Goal: Information Seeking & Learning: Learn about a topic

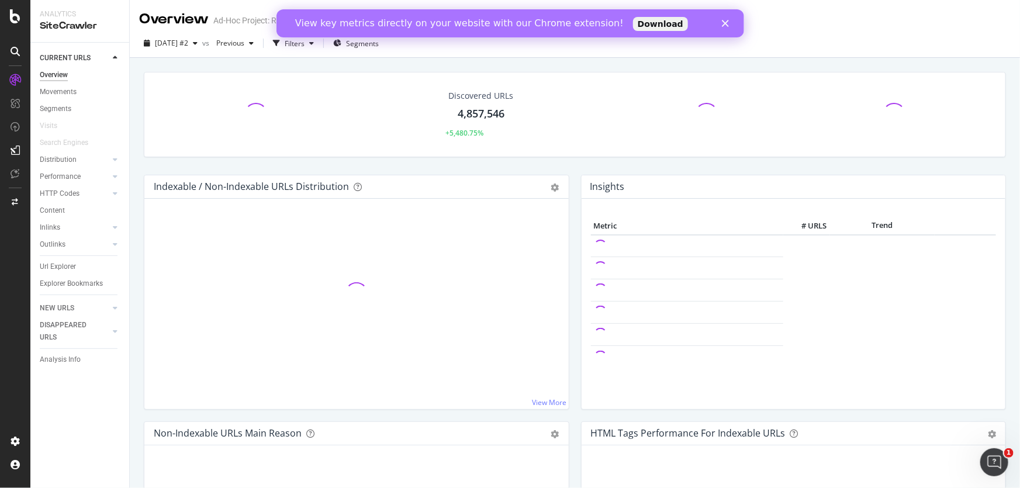
click at [723, 25] on polygon "Close" at bounding box center [724, 23] width 7 height 7
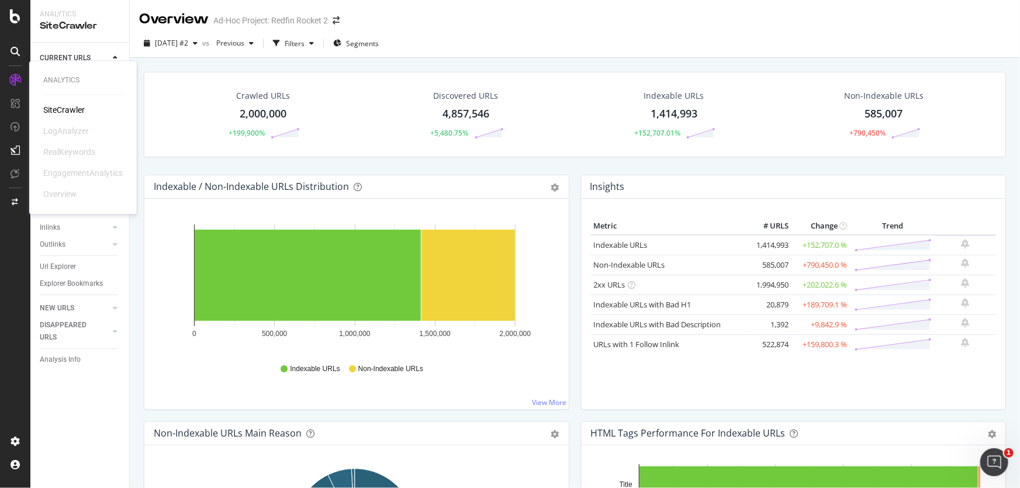
click at [10, 79] on icon at bounding box center [15, 80] width 12 height 12
click at [64, 112] on div "SiteCrawler" at bounding box center [63, 111] width 41 height 12
click at [16, 21] on icon at bounding box center [15, 16] width 11 height 14
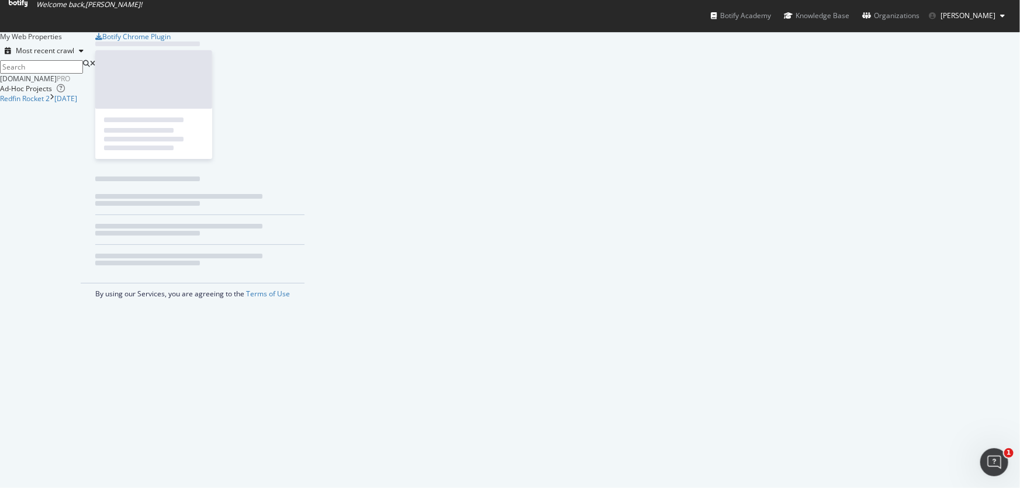
scroll to position [480, 1004]
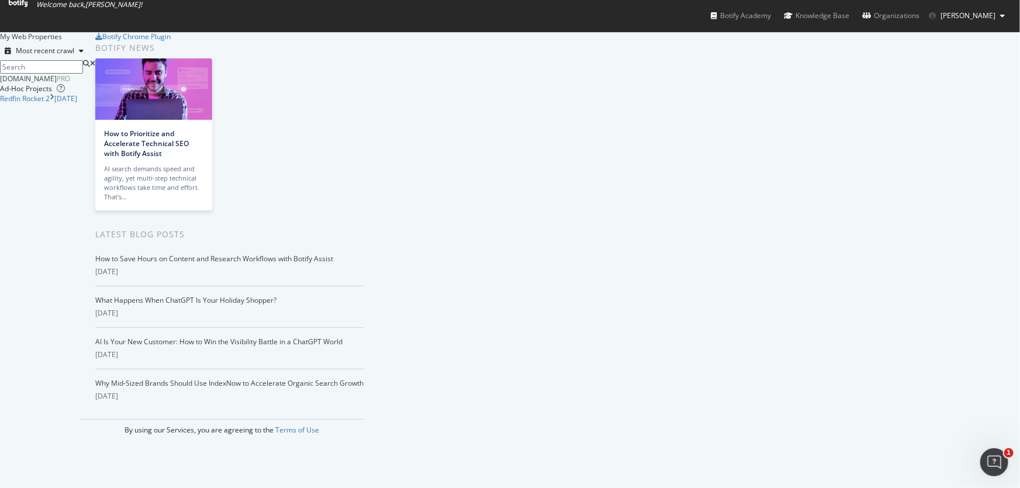
click at [57, 84] on div "[DOMAIN_NAME]" at bounding box center [28, 79] width 57 height 10
click at [77, 104] on link "[DATE]" at bounding box center [65, 99] width 23 height 10
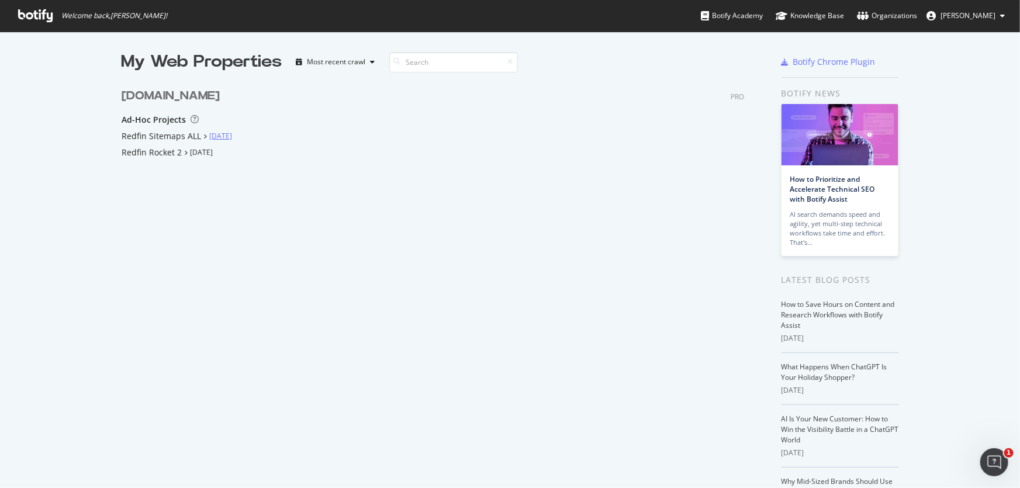
click at [217, 133] on link "[DATE]" at bounding box center [220, 136] width 23 height 10
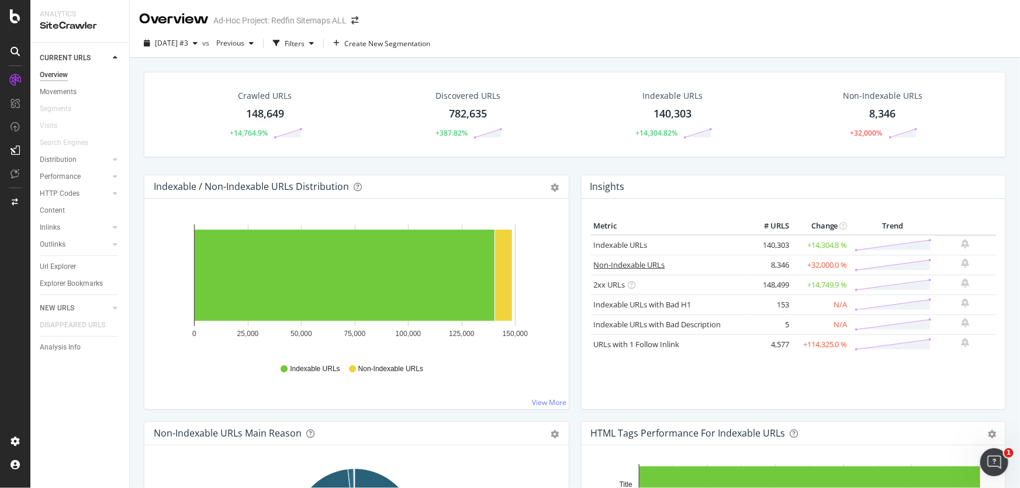
click at [630, 264] on link "Non-Indexable URLs" at bounding box center [629, 264] width 71 height 11
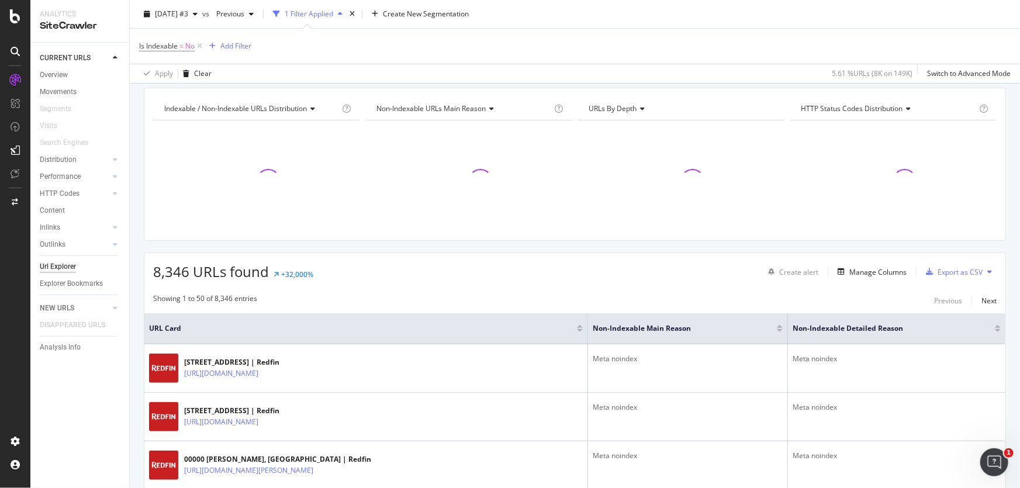
scroll to position [159, 0]
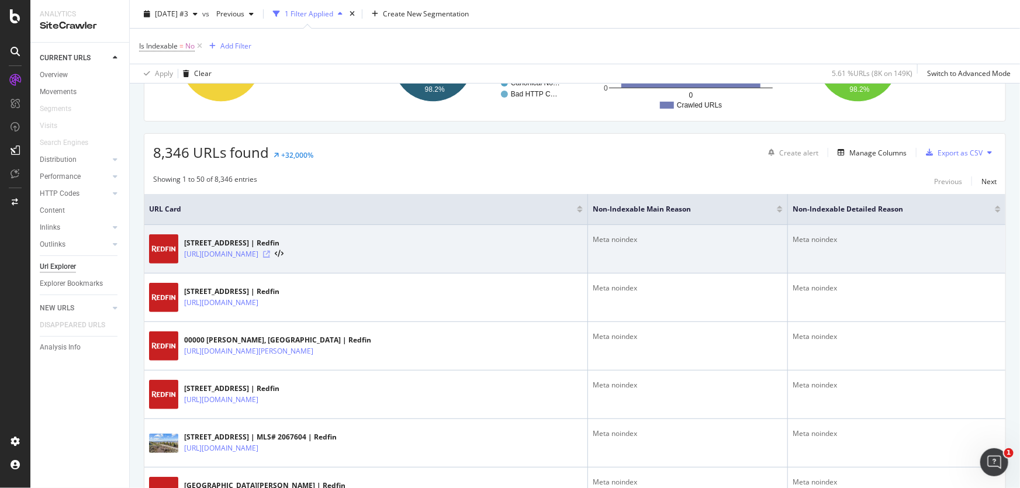
click at [270, 251] on icon at bounding box center [266, 254] width 7 height 7
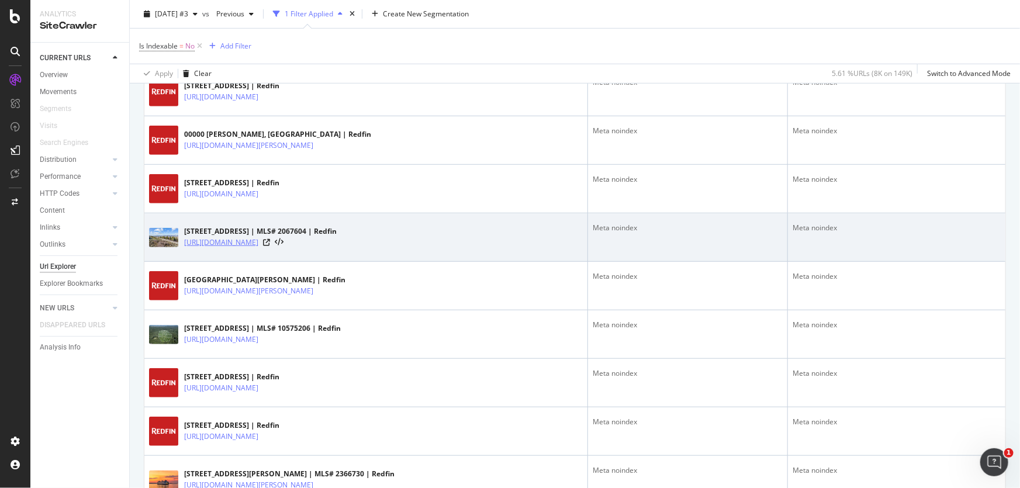
scroll to position [372, 0]
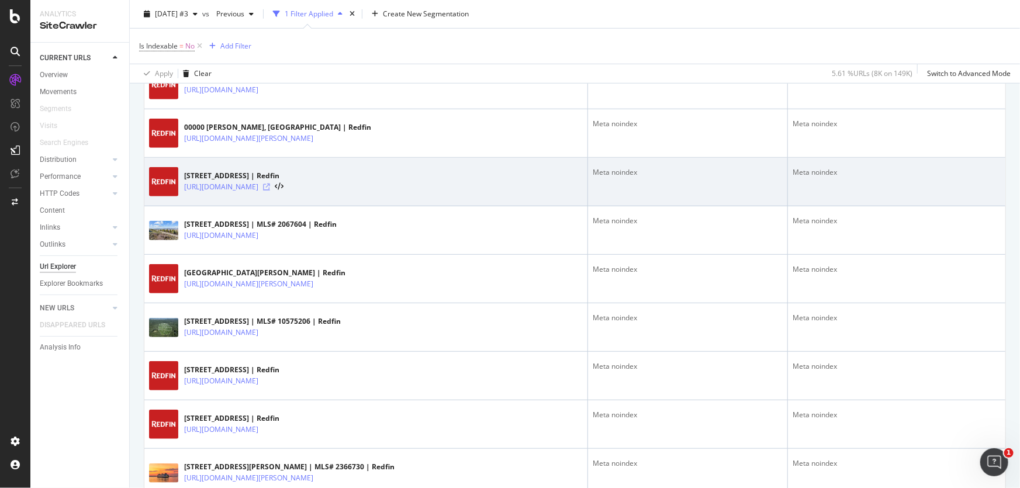
click at [270, 187] on icon at bounding box center [266, 186] width 7 height 7
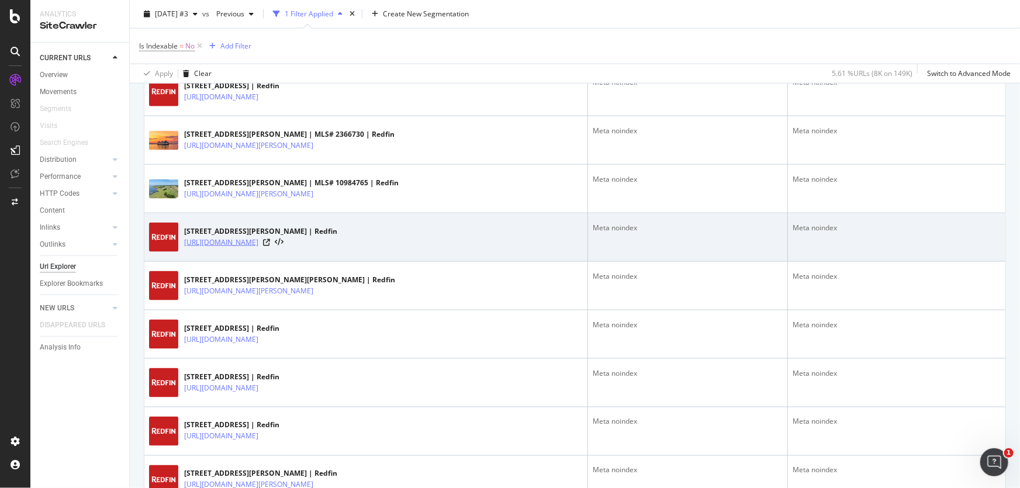
scroll to position [850, 0]
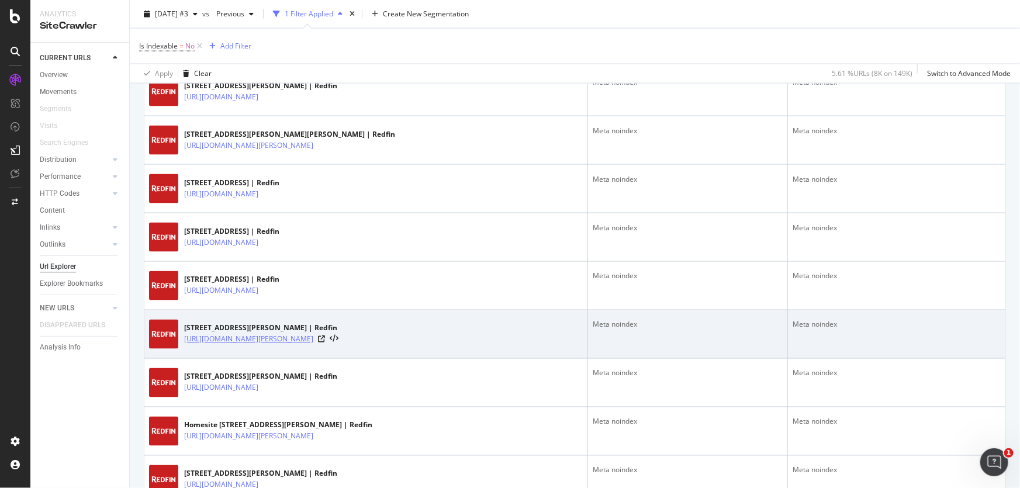
click at [289, 337] on link "https://www.redfin.com/AL/Newville/550-County-Road-268-36353/home/120733035" at bounding box center [248, 340] width 129 height 12
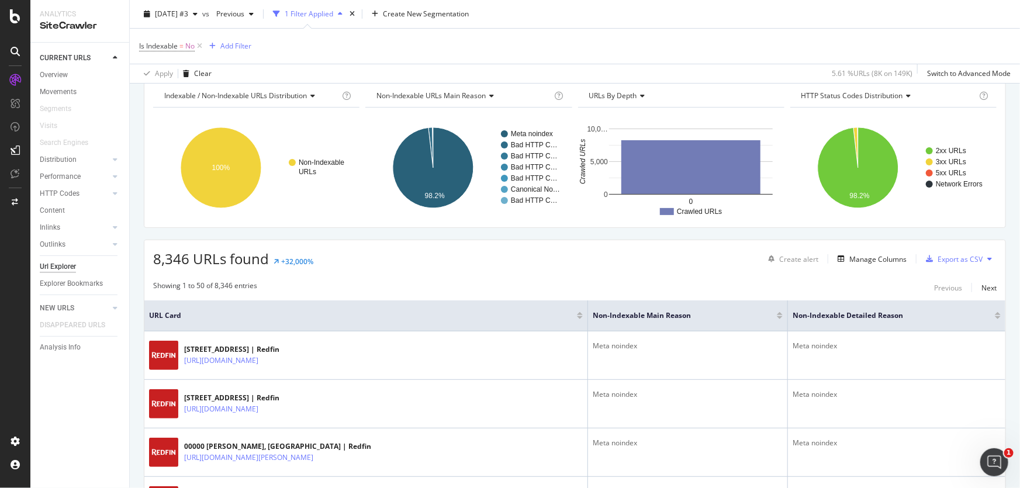
scroll to position [0, 0]
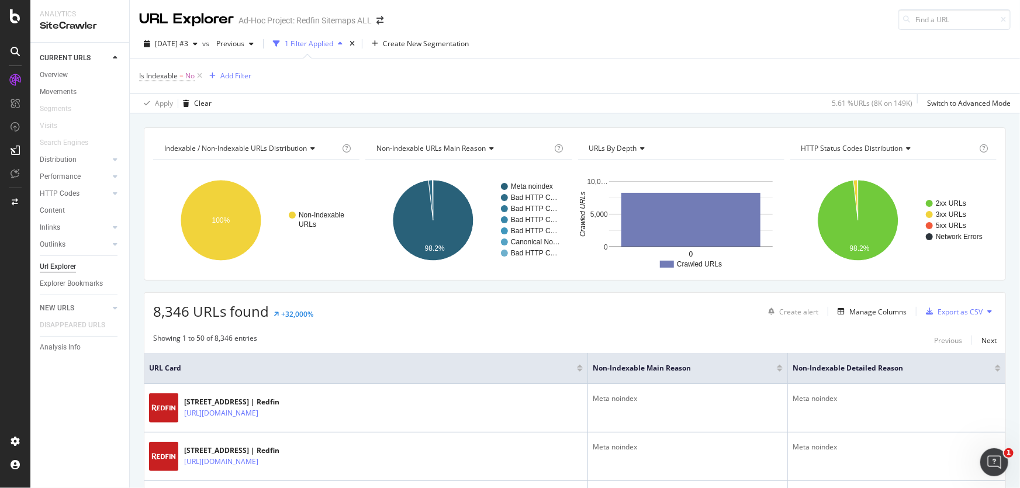
click at [357, 23] on div "Ad-Hoc Project: Redfin Sitemaps ALL" at bounding box center [304, 21] width 133 height 12
click at [81, 108] on div "SiteCrawler" at bounding box center [63, 111] width 41 height 12
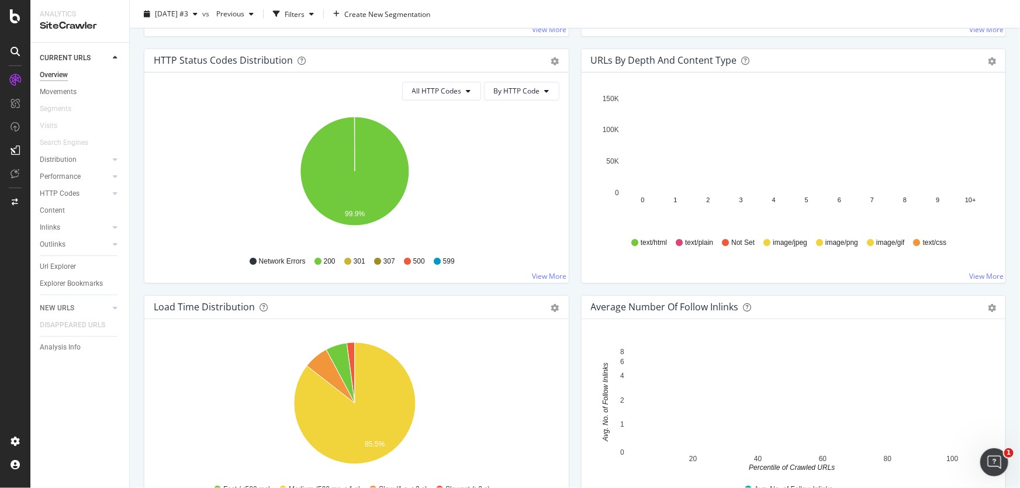
scroll to position [743, 0]
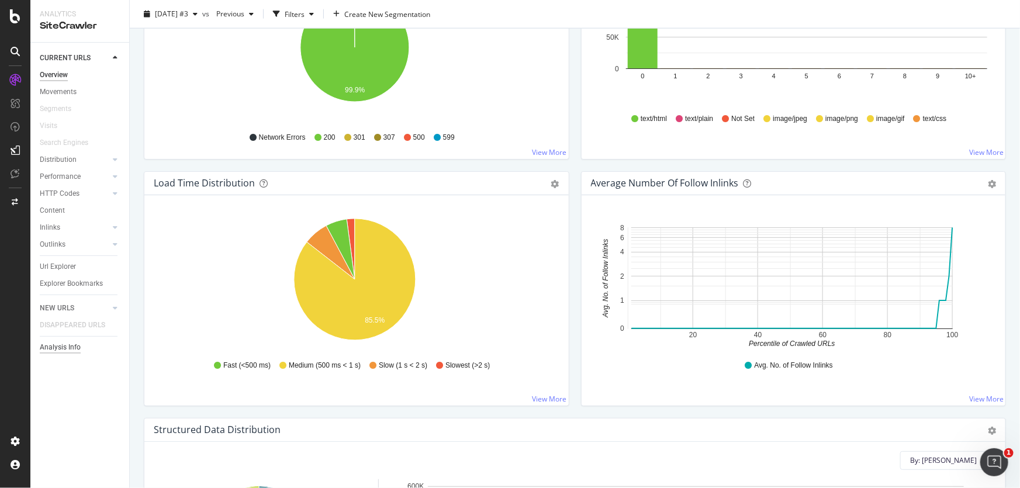
click at [67, 349] on div "Analysis Info" at bounding box center [60, 347] width 41 height 12
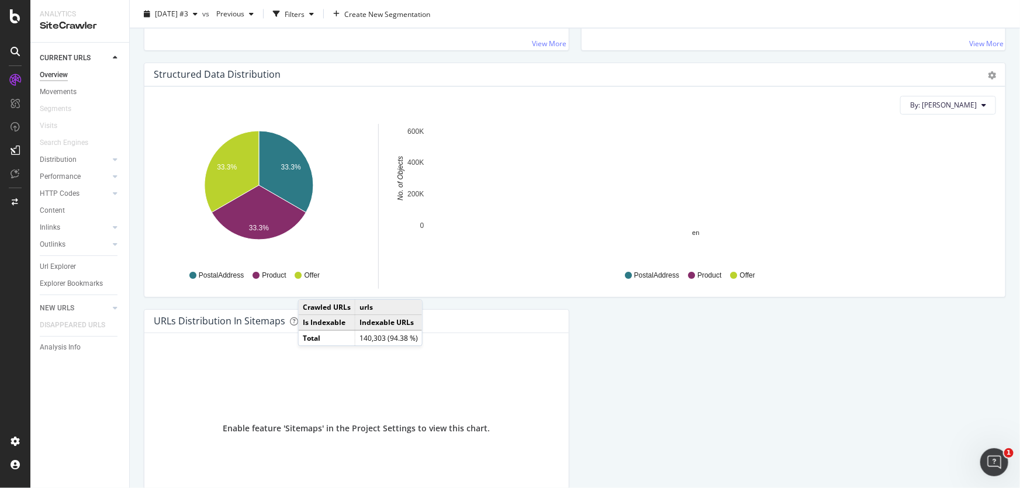
scroll to position [1206, 0]
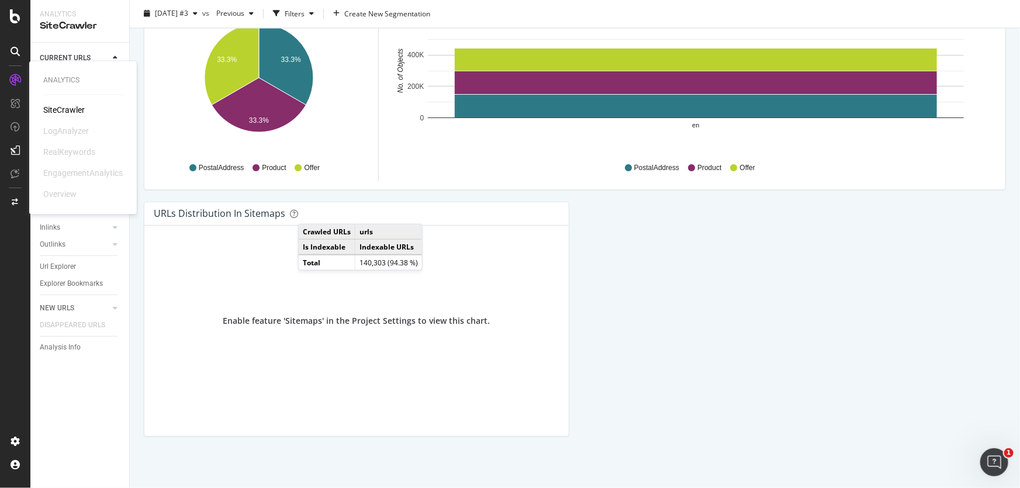
click at [58, 108] on div "SiteCrawler" at bounding box center [63, 111] width 41 height 12
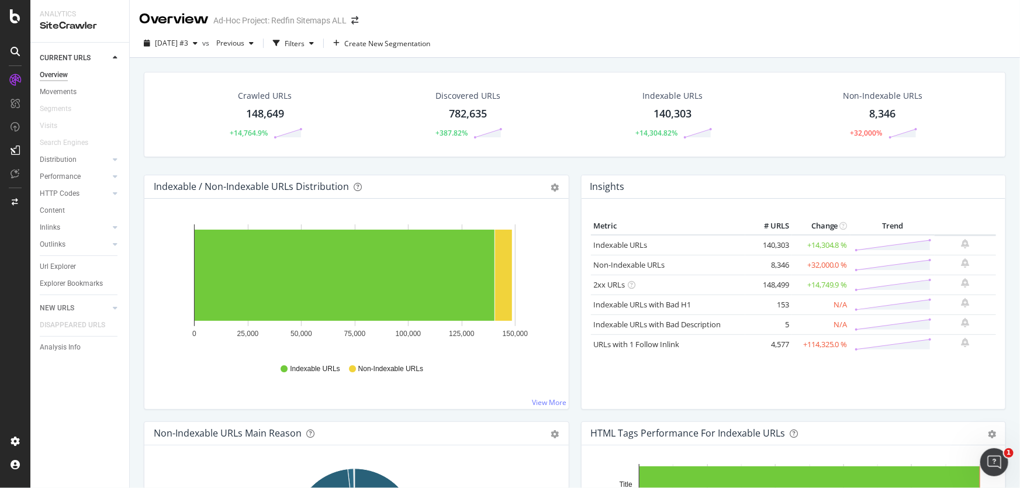
click at [65, 26] on div "SiteCrawler" at bounding box center [80, 25] width 80 height 13
click at [10, 11] on icon at bounding box center [15, 16] width 11 height 14
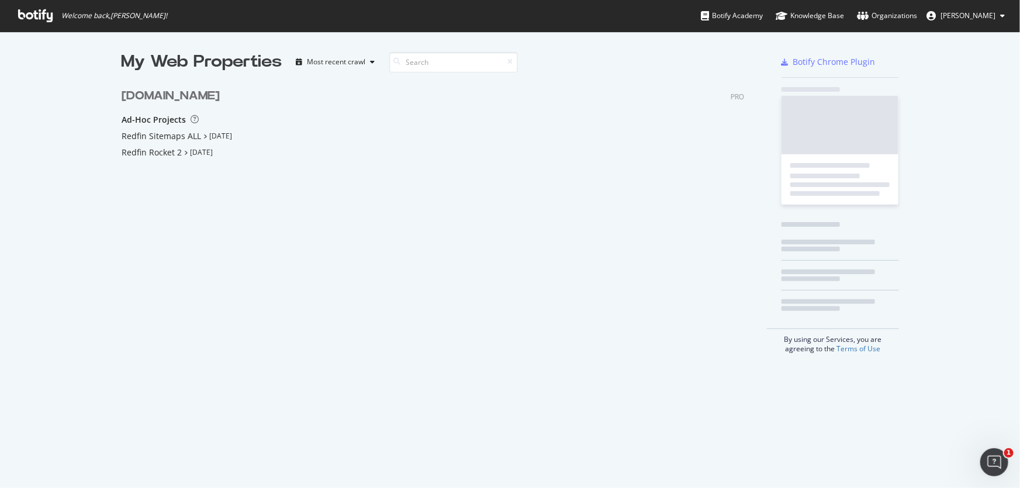
scroll to position [480, 1004]
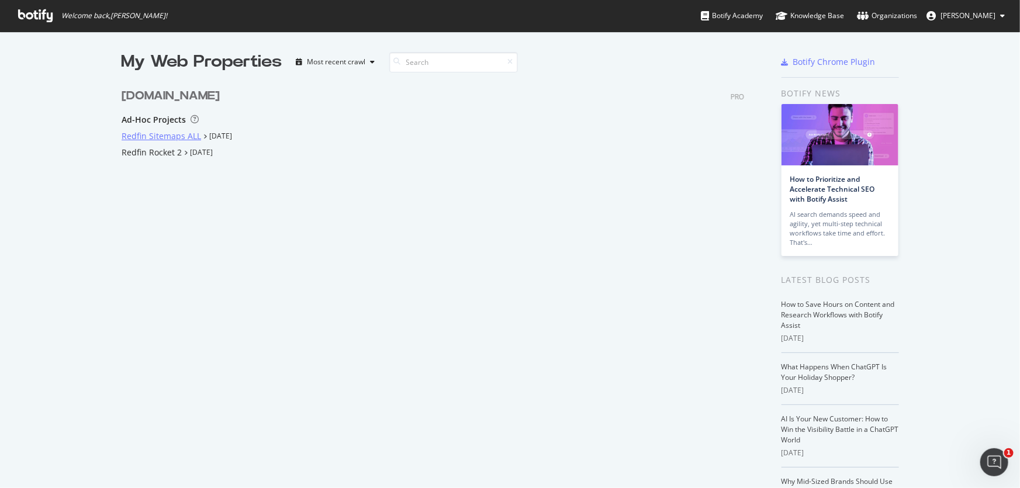
click at [159, 137] on div "Redfin Sitemaps ALL" at bounding box center [161, 136] width 79 height 12
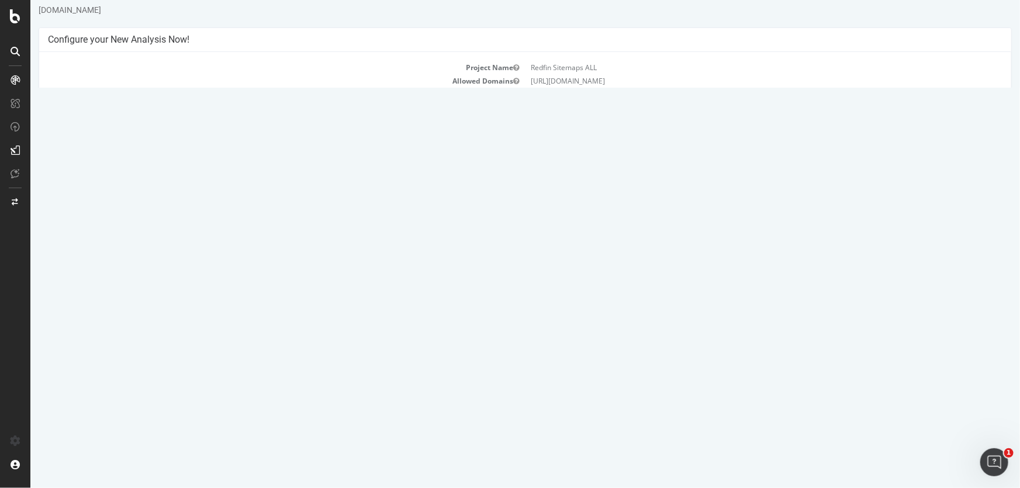
scroll to position [50, 0]
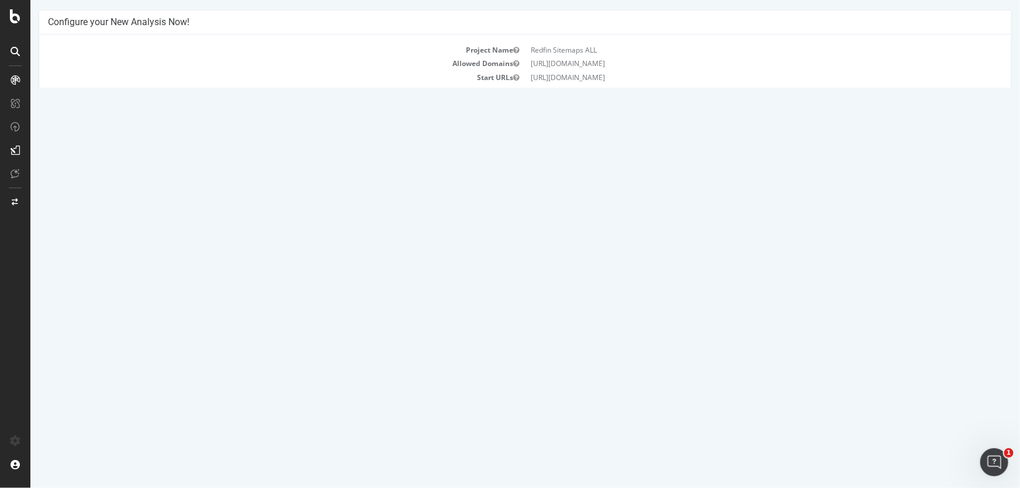
click at [116, 370] on td "2025 Sep. 5th analyzing" at bounding box center [260, 376] width 427 height 23
click at [112, 375] on link "2025 Sep. 5th analyzing" at bounding box center [84, 377] width 56 height 10
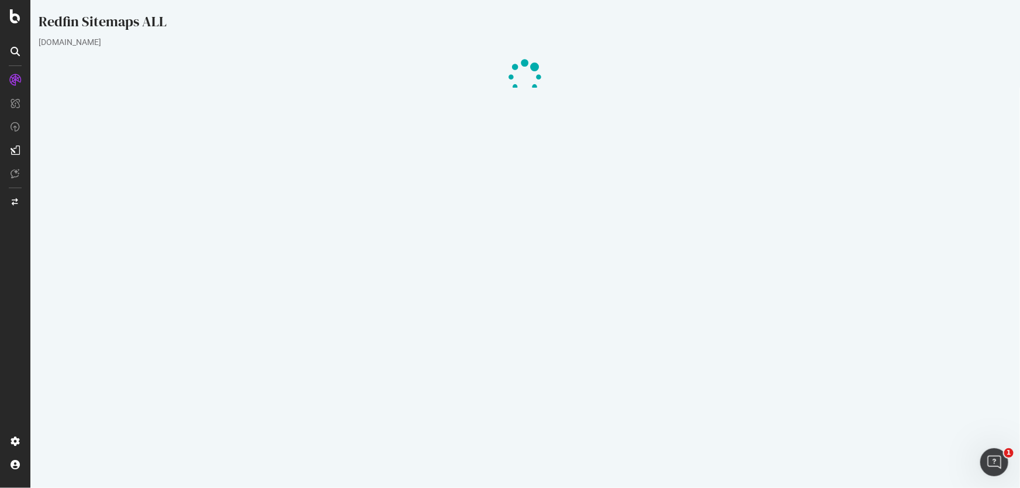
click at [533, 290] on p "View Crawl Settings" at bounding box center [524, 290] width 462 height 10
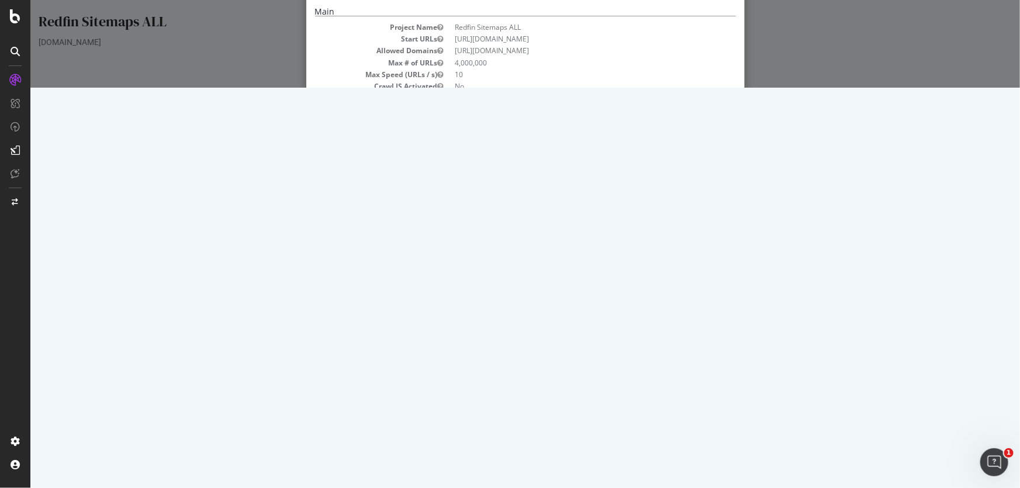
scroll to position [138, 0]
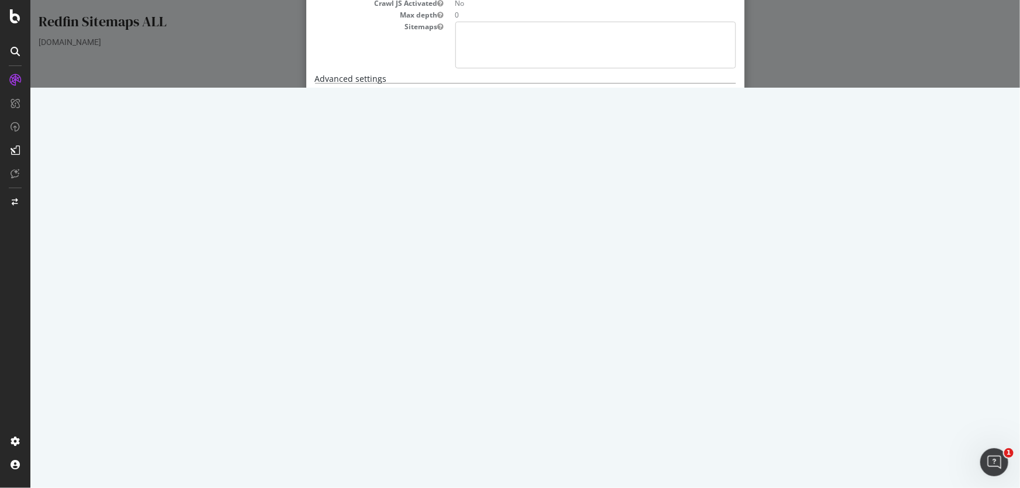
click at [839, 88] on div "× Close Analysis Settings Main Project Name Redfin Sitemaps ALL Start URLs http…" at bounding box center [524, 44] width 989 height 88
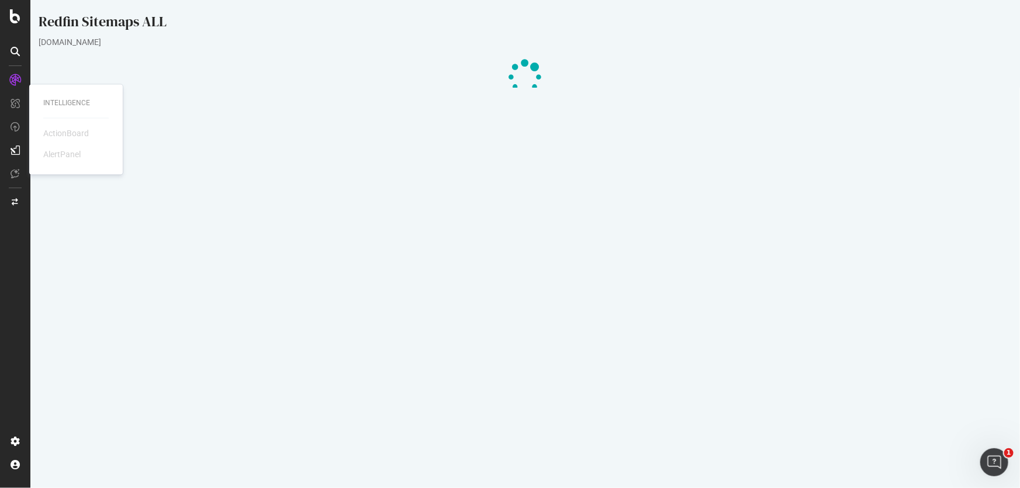
click at [57, 111] on div "Intelligence ActionBoard AlertPanel" at bounding box center [76, 129] width 84 height 85
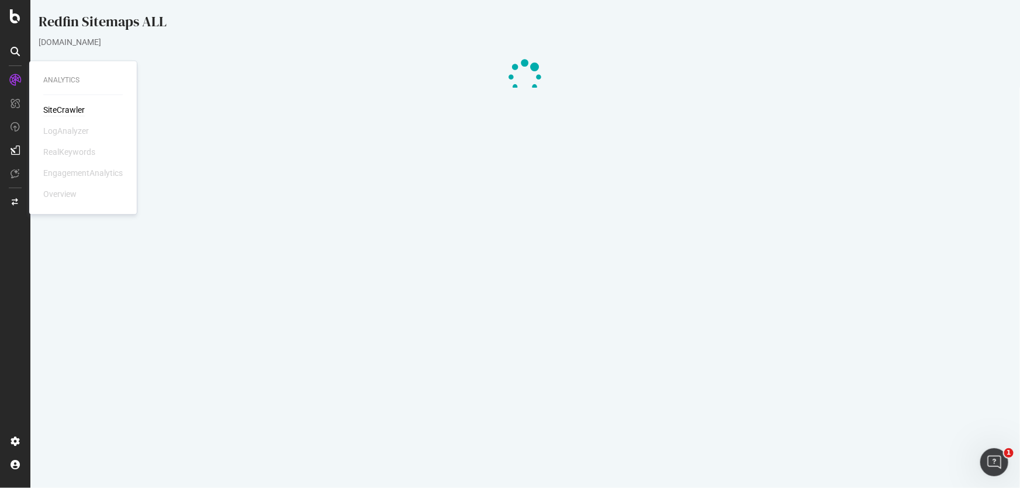
click at [70, 109] on div "SiteCrawler" at bounding box center [63, 111] width 41 height 12
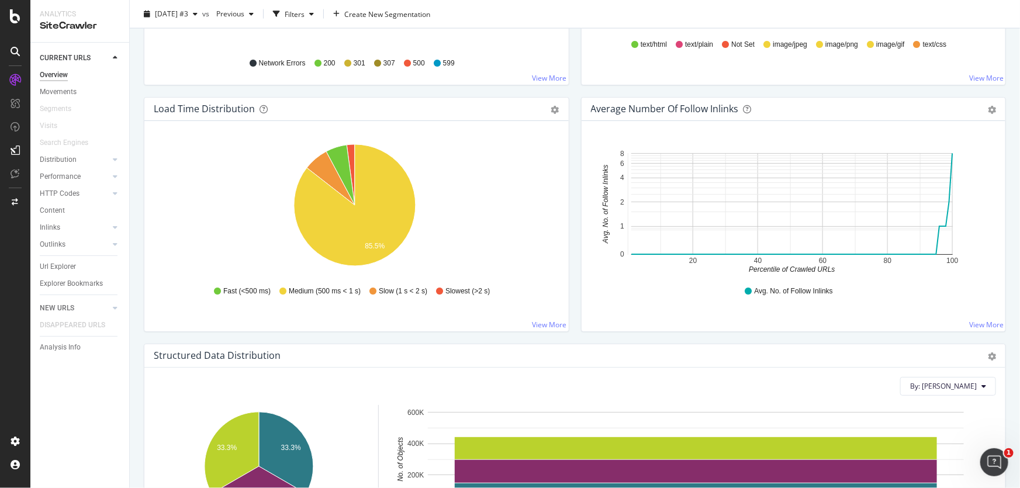
scroll to position [903, 0]
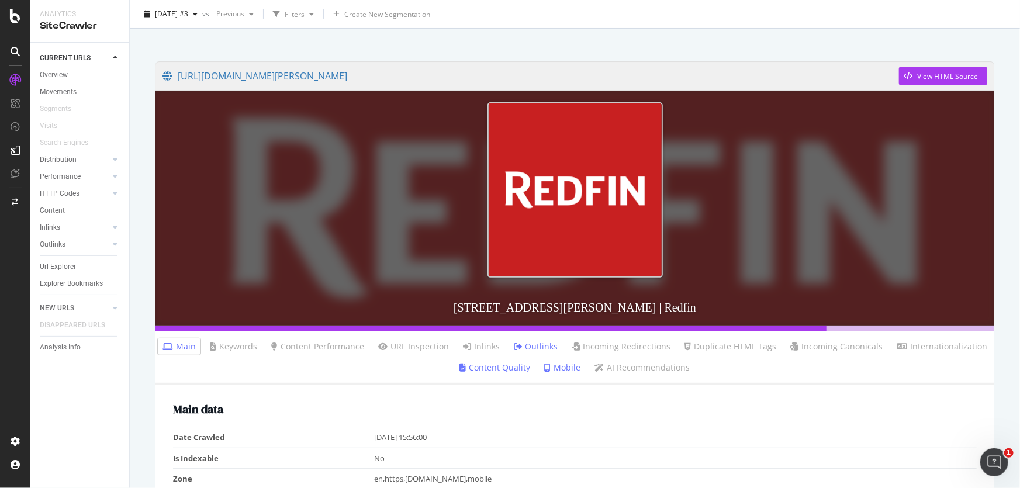
scroll to position [53, 0]
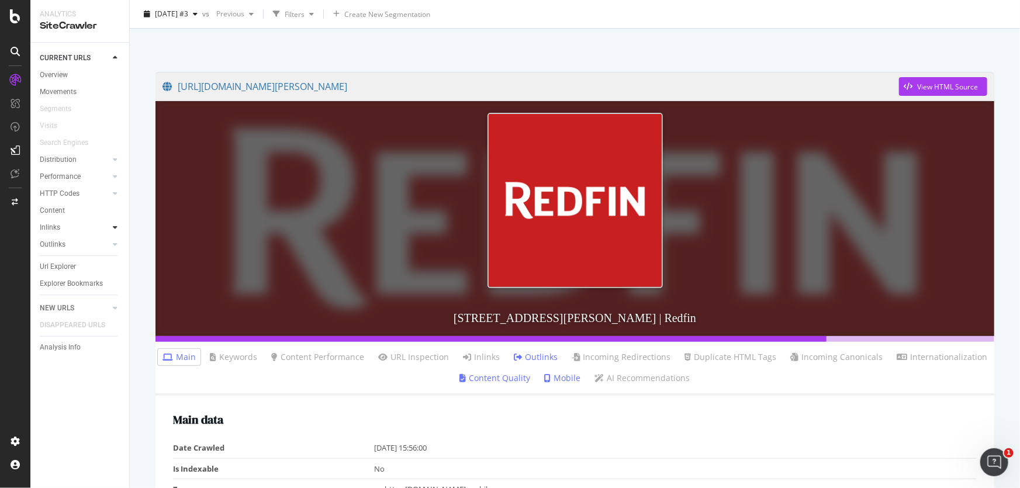
click at [113, 230] on icon at bounding box center [115, 227] width 5 height 7
click at [60, 244] on div "Top Charts" at bounding box center [62, 244] width 34 height 12
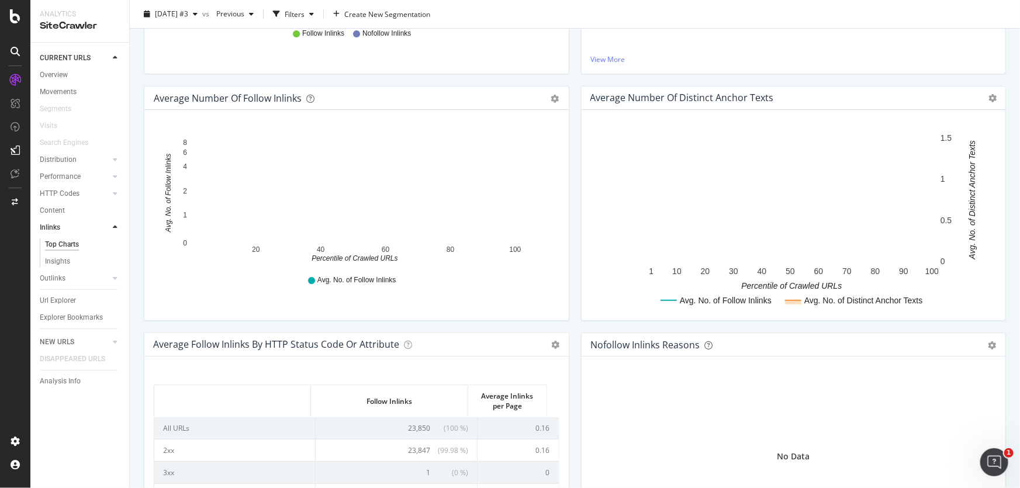
scroll to position [106, 0]
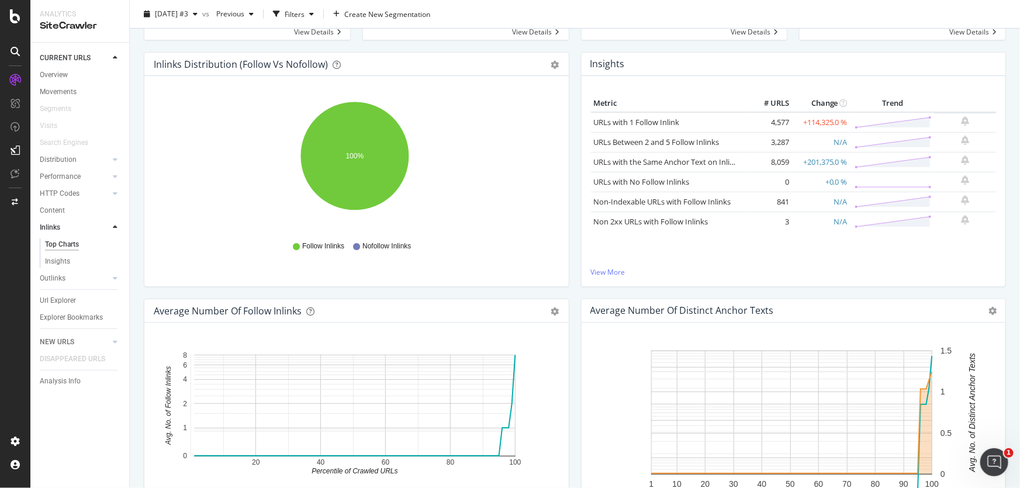
click at [18, 54] on icon at bounding box center [15, 51] width 9 height 9
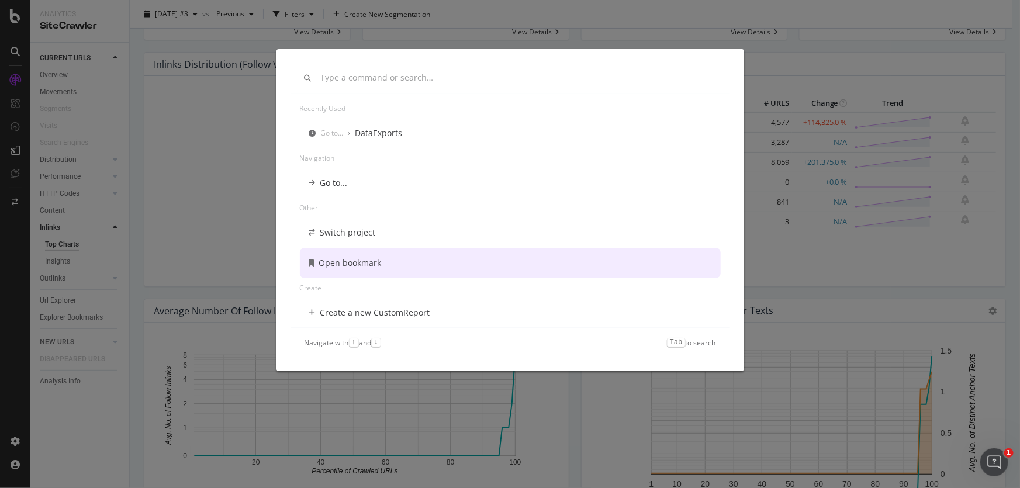
scroll to position [0, 0]
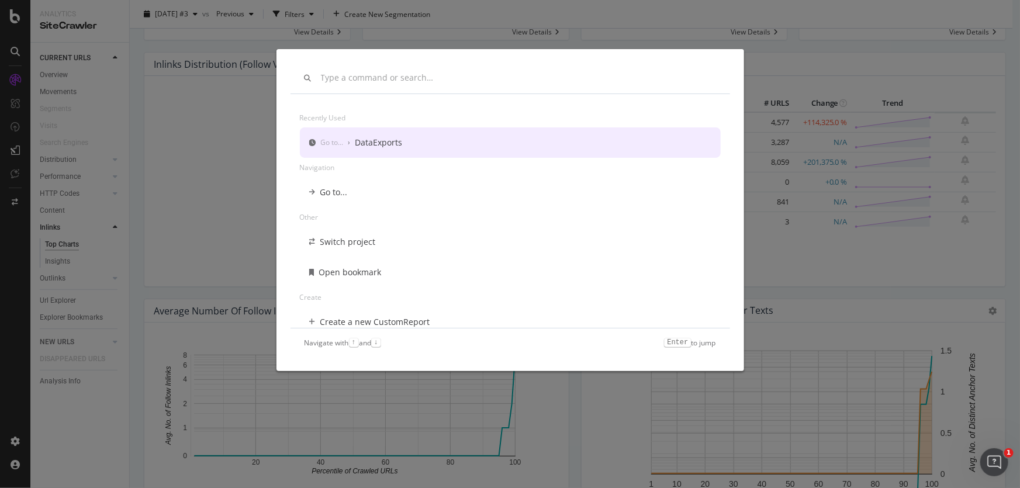
click at [792, 48] on div "Recently used Go to... › DataExports Navigation Go to... Other Switch project O…" at bounding box center [510, 244] width 1020 height 488
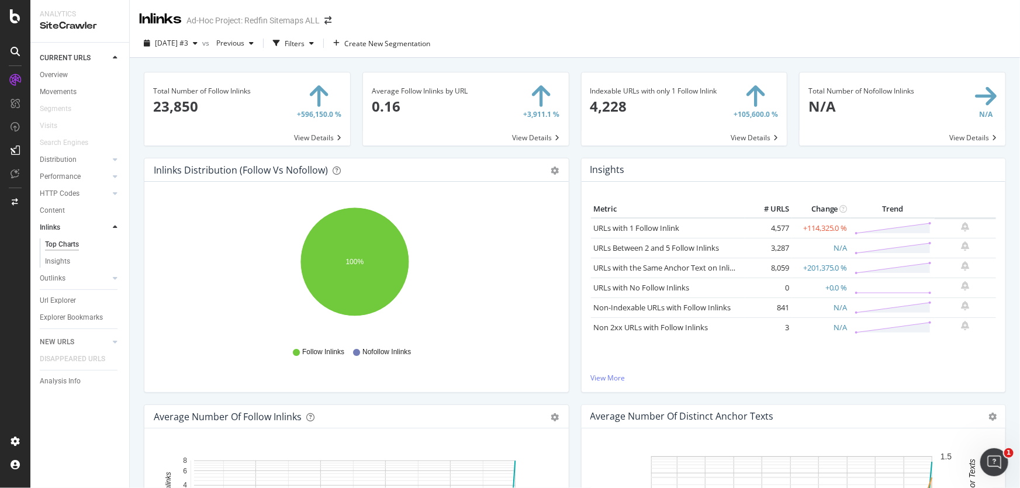
click at [154, 23] on div "Inlinks" at bounding box center [160, 19] width 43 height 20
click at [65, 20] on div "SiteCrawler" at bounding box center [80, 25] width 80 height 13
click at [16, 54] on icon at bounding box center [15, 51] width 9 height 9
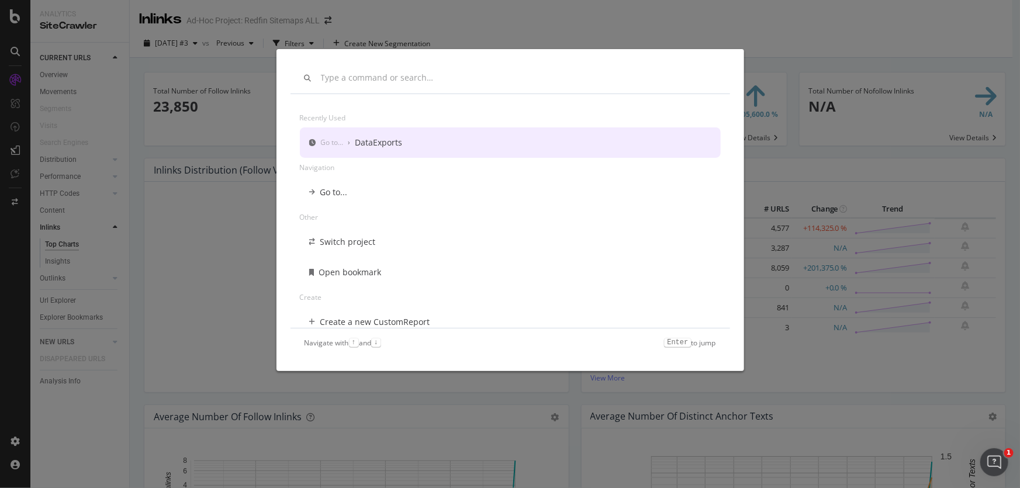
click at [15, 11] on div "Recently used Go to... › DataExports Navigation Go to... Other Switch project O…" at bounding box center [510, 244] width 1020 height 488
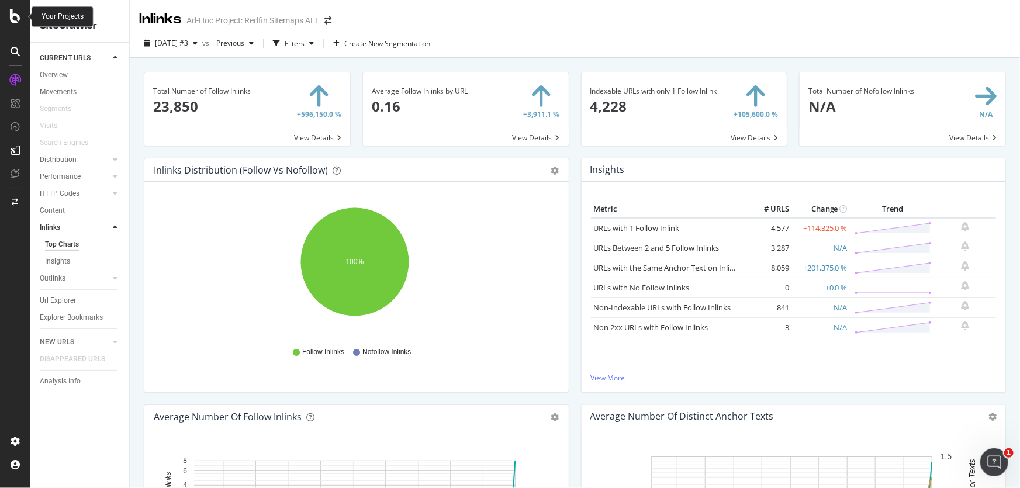
click at [15, 13] on icon at bounding box center [15, 16] width 11 height 14
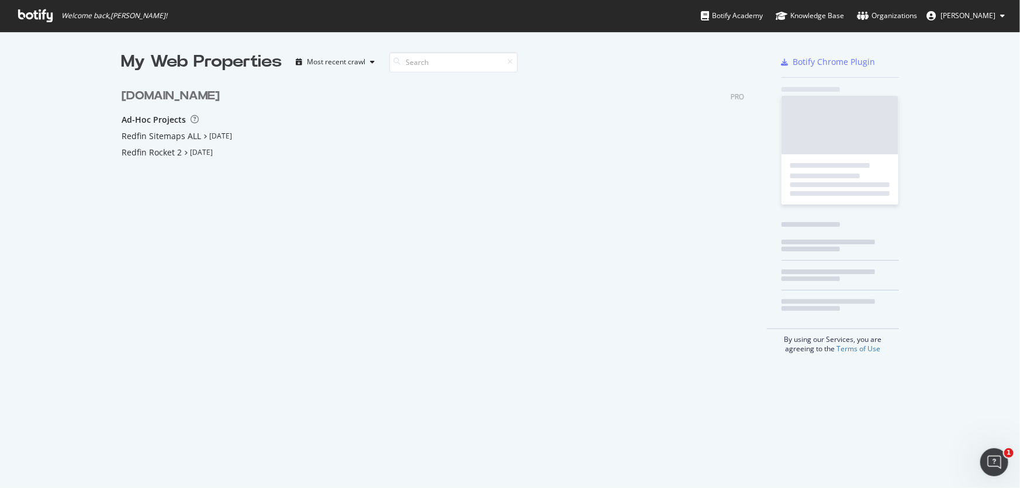
scroll to position [480, 1004]
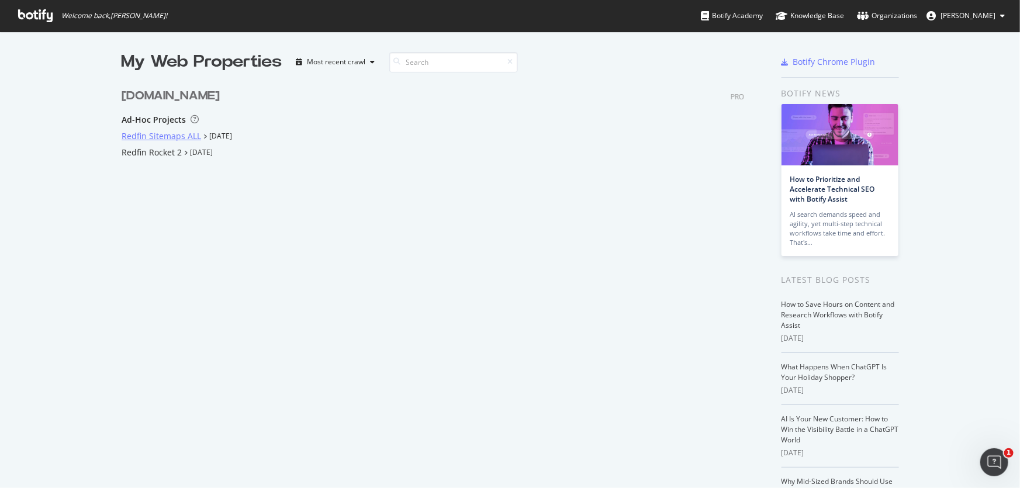
click at [182, 136] on div "Redfin Sitemaps ALL" at bounding box center [161, 136] width 79 height 12
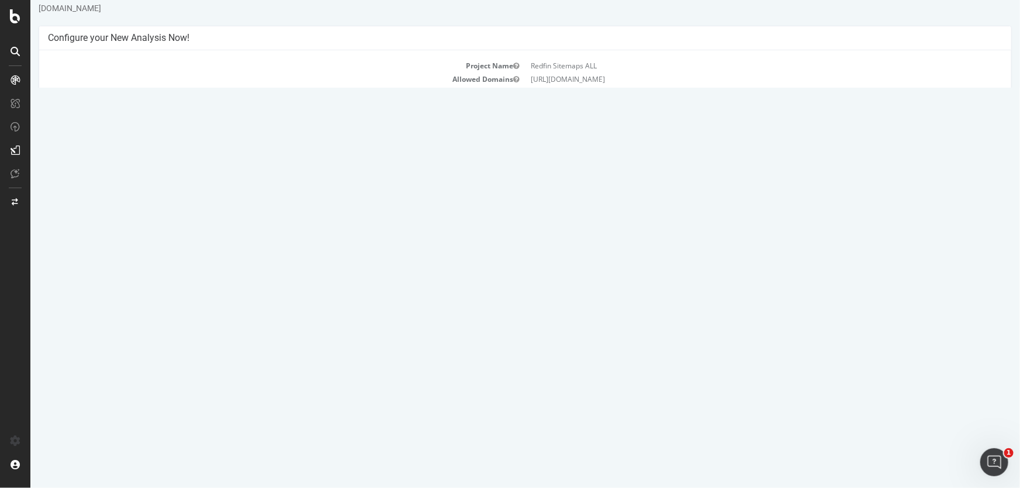
scroll to position [50, 0]
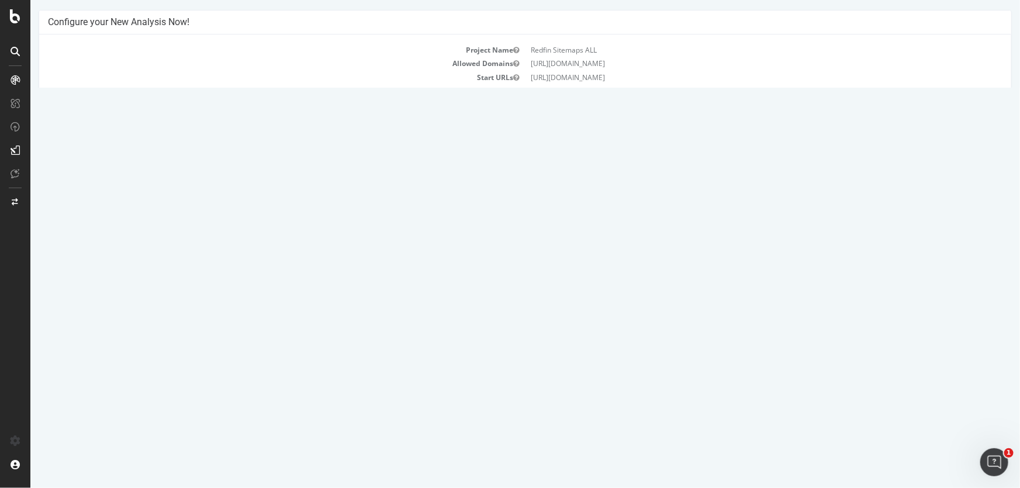
click at [188, 397] on link "2025 Sep. 4th #3 - 2025 Sep 4th latest updates report" at bounding box center [122, 400] width 132 height 10
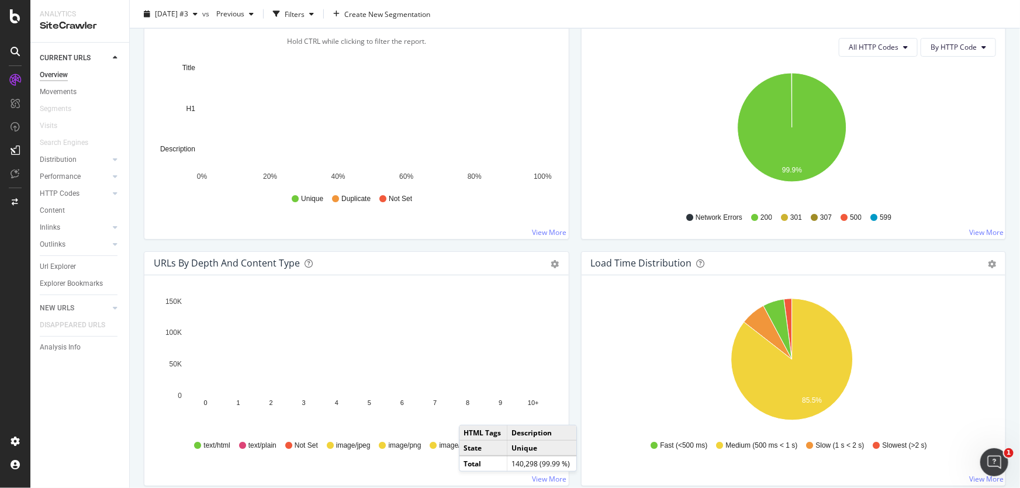
scroll to position [743, 0]
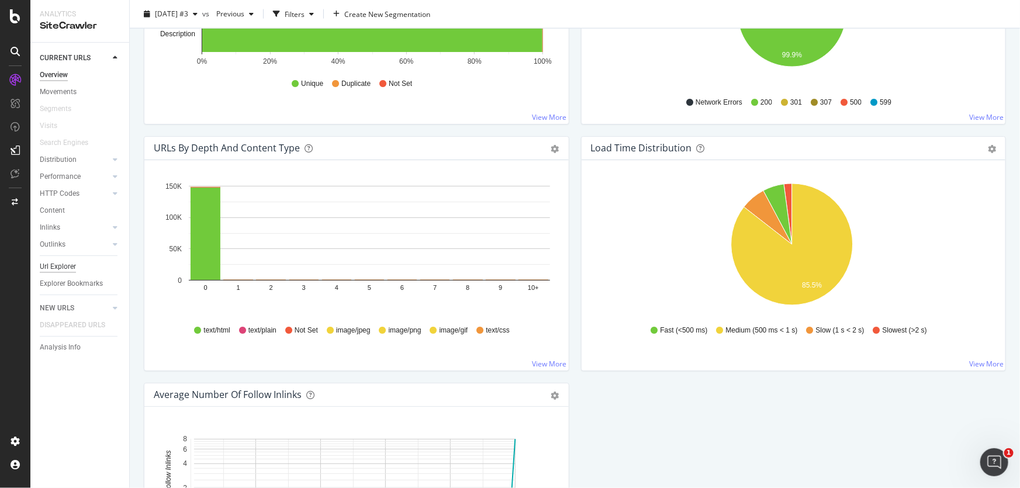
click at [62, 268] on div "Url Explorer" at bounding box center [58, 267] width 36 height 12
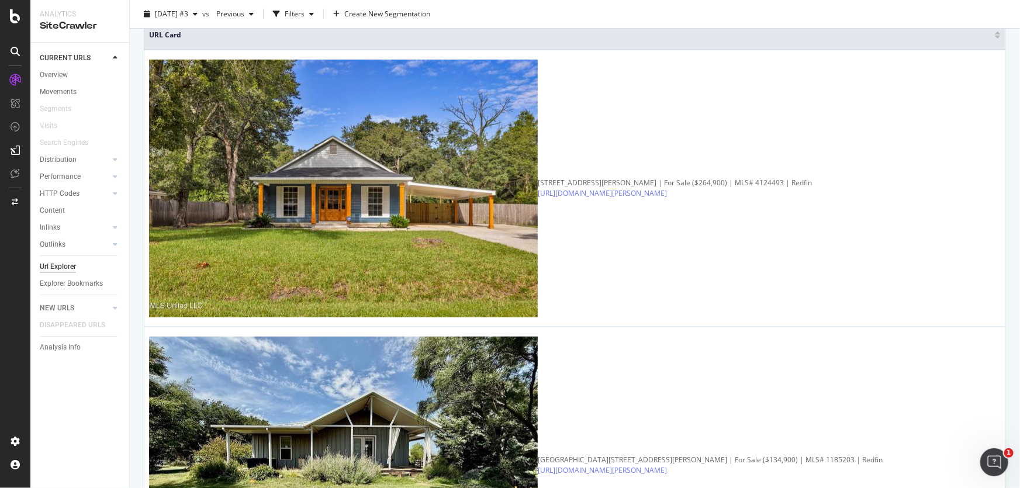
scroll to position [265, 0]
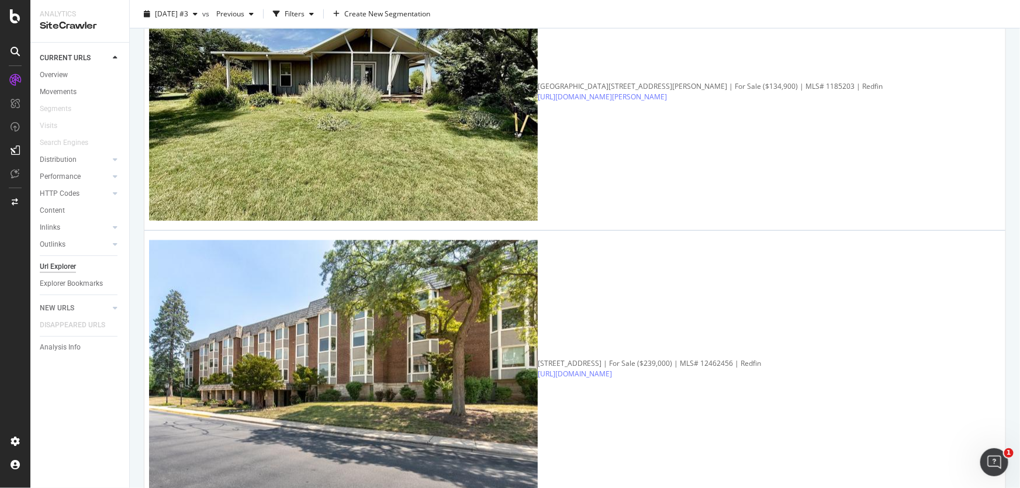
scroll to position [903, 0]
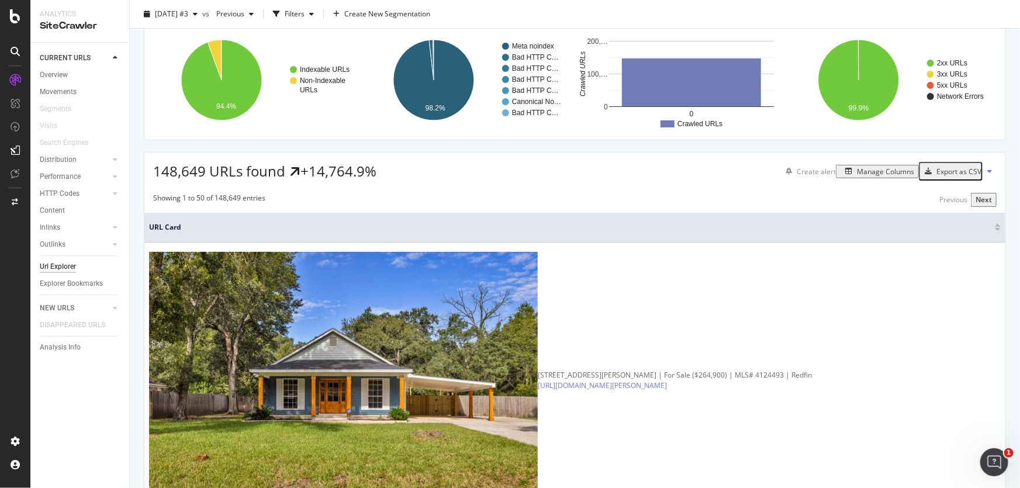
scroll to position [0, 0]
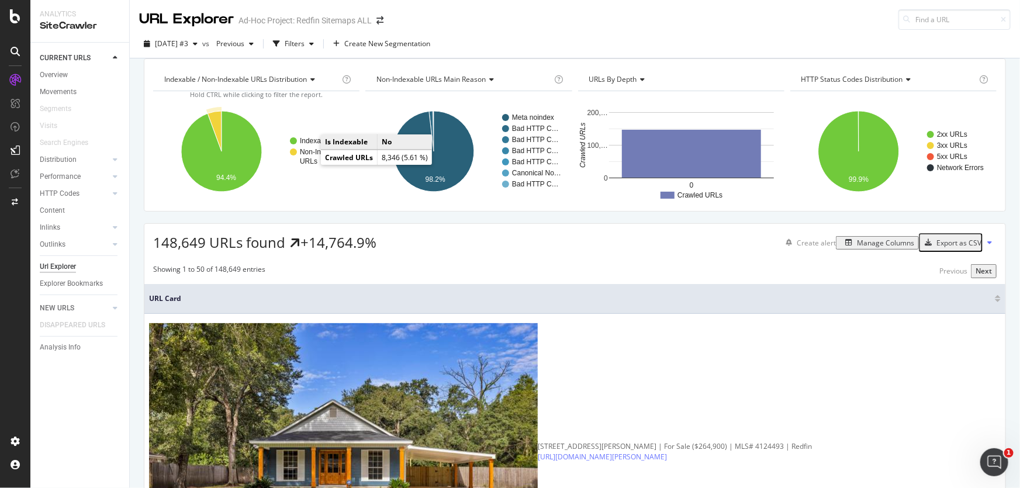
click at [310, 156] on text "Non-Indexable" at bounding box center [323, 152] width 46 height 8
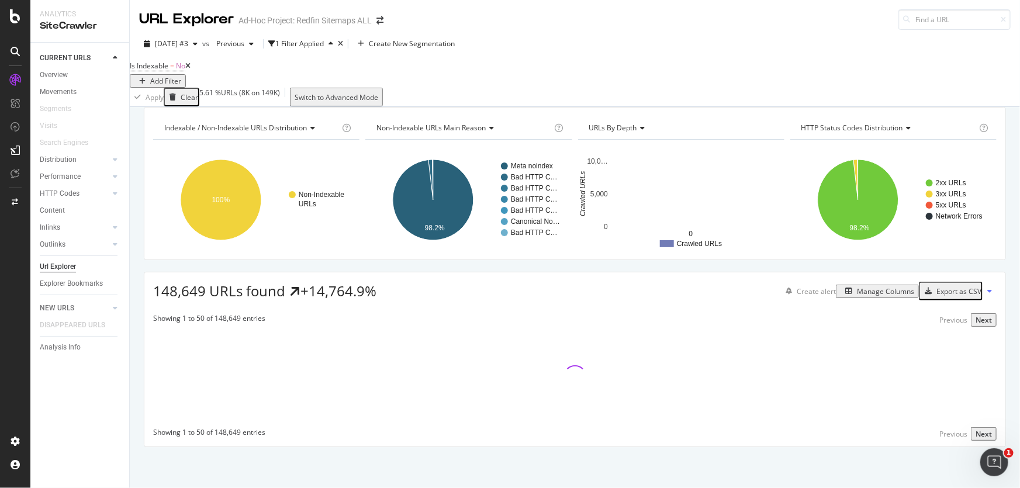
scroll to position [20, 0]
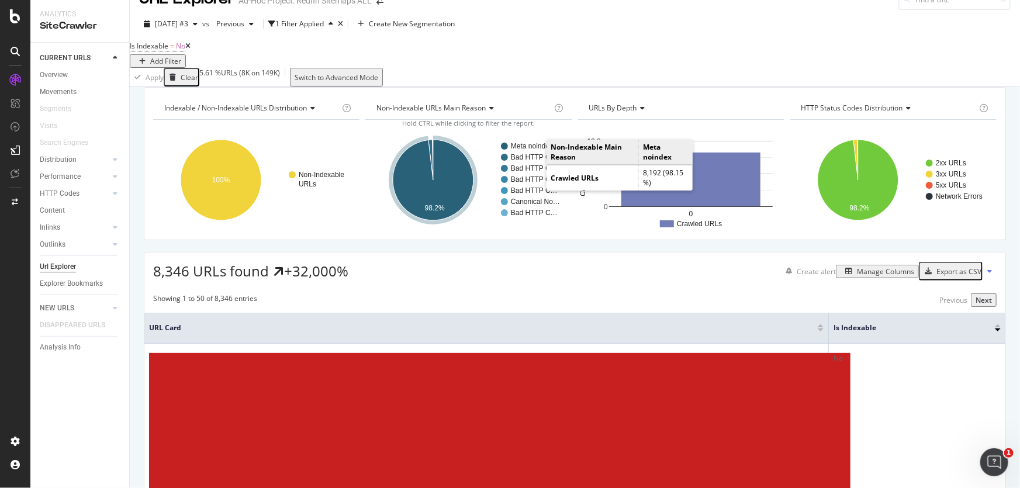
click at [533, 150] on text "Meta noindex" at bounding box center [532, 146] width 42 height 8
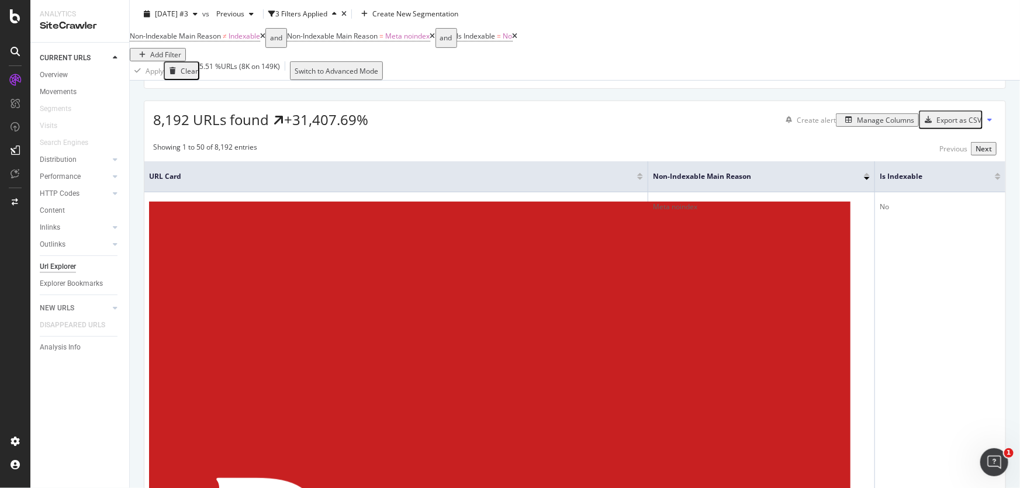
scroll to position [179, 0]
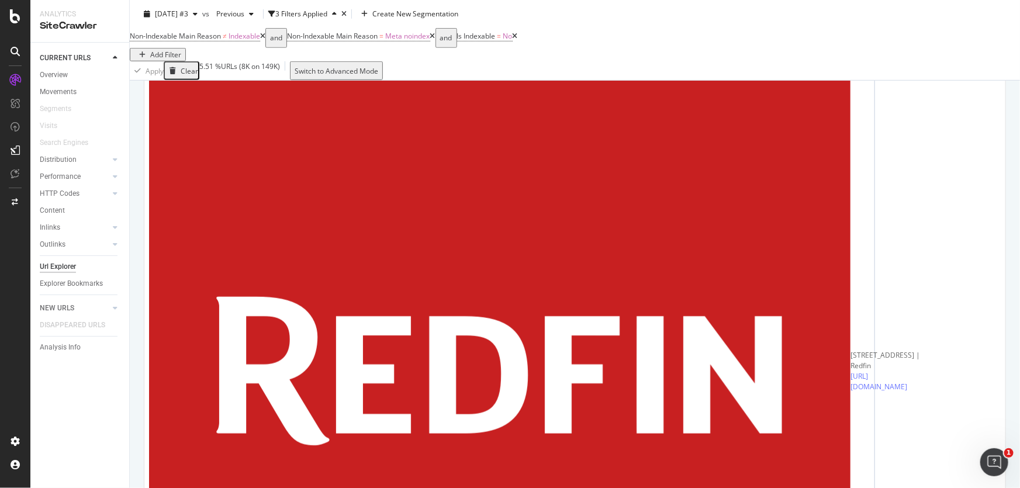
scroll to position [391, 0]
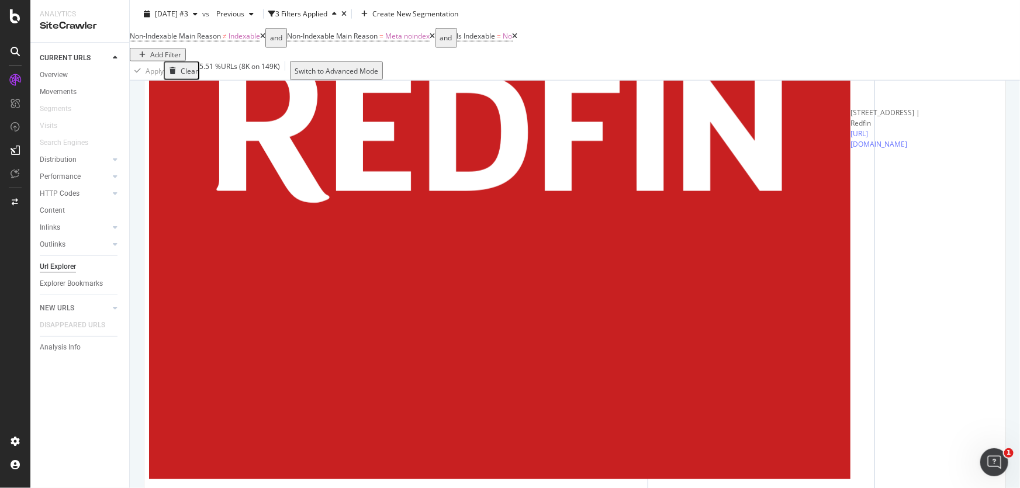
scroll to position [604, 0]
